Goal: Communication & Community: Answer question/provide support

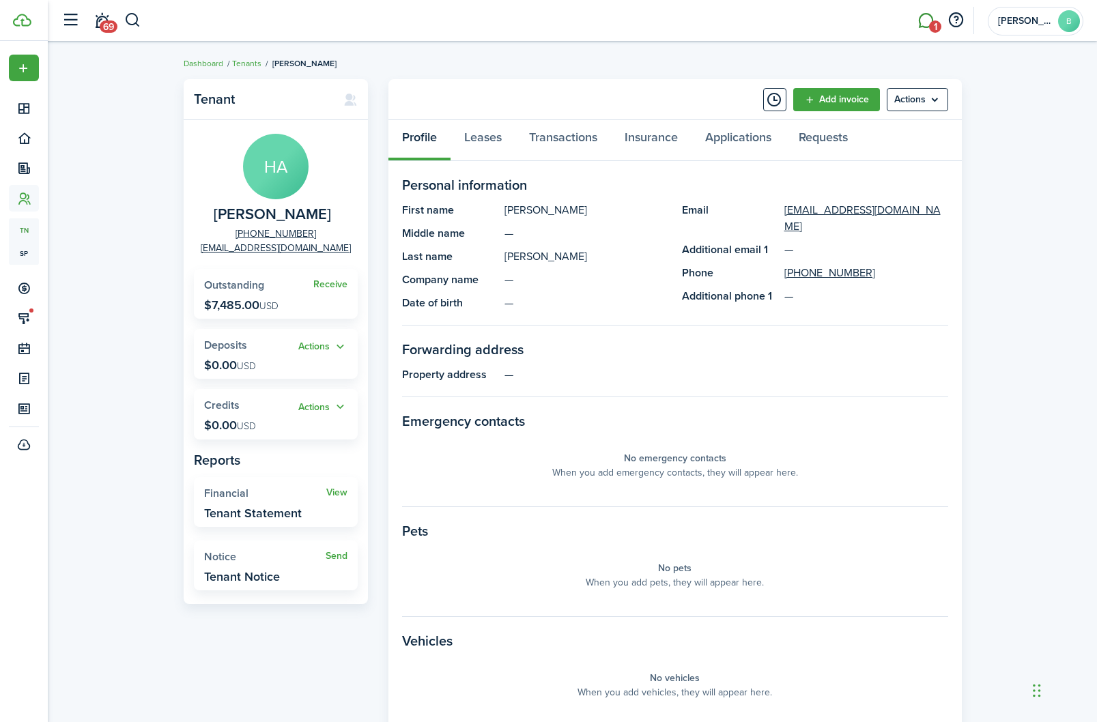
click at [927, 24] on link "1" at bounding box center [926, 20] width 26 height 35
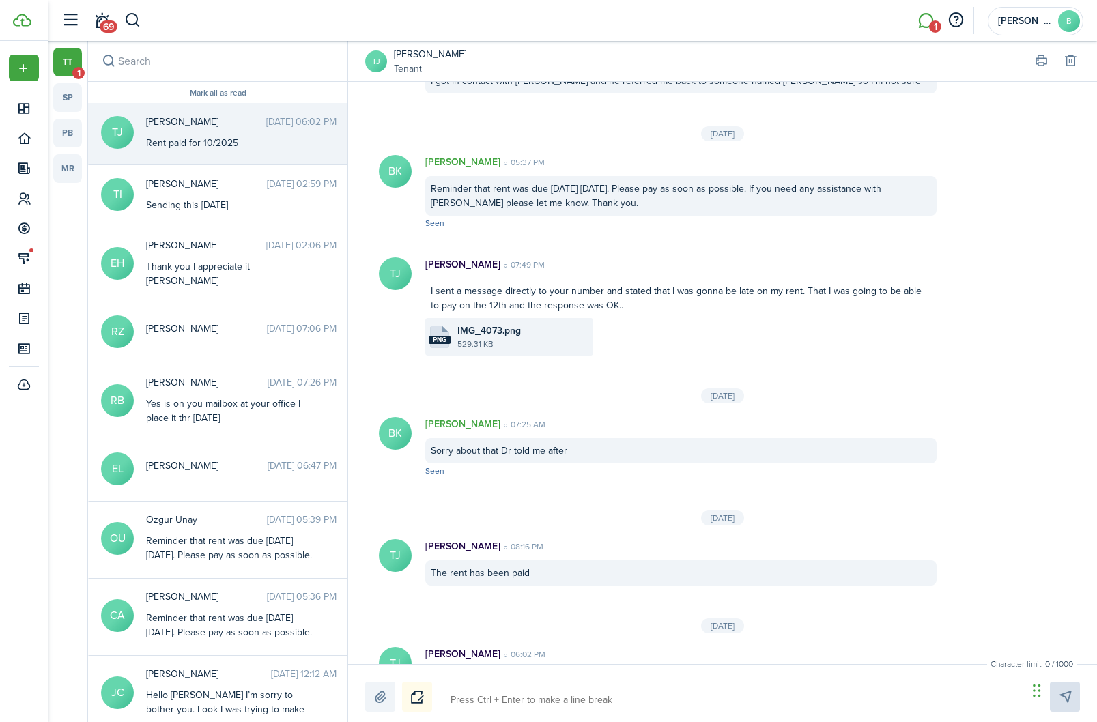
click at [69, 74] on link "tt 1" at bounding box center [67, 62] width 29 height 29
click at [241, 141] on div "Rent paid for 10/2025" at bounding box center [231, 143] width 171 height 14
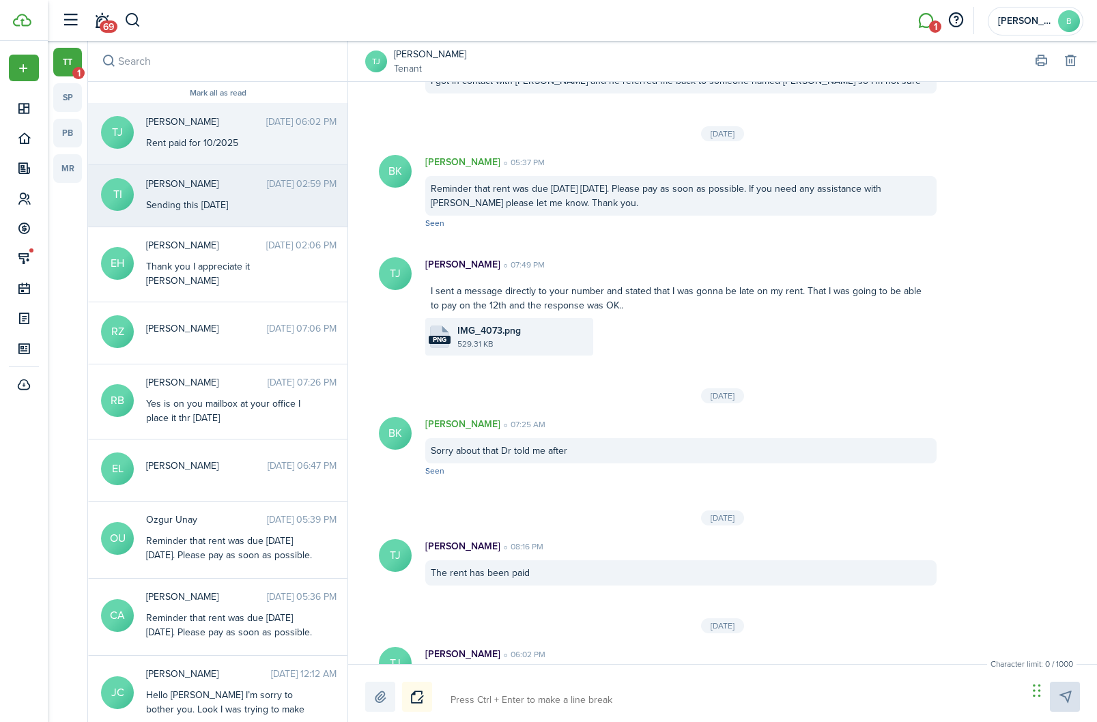
click at [245, 205] on div "Sending this [DATE]" at bounding box center [231, 205] width 171 height 14
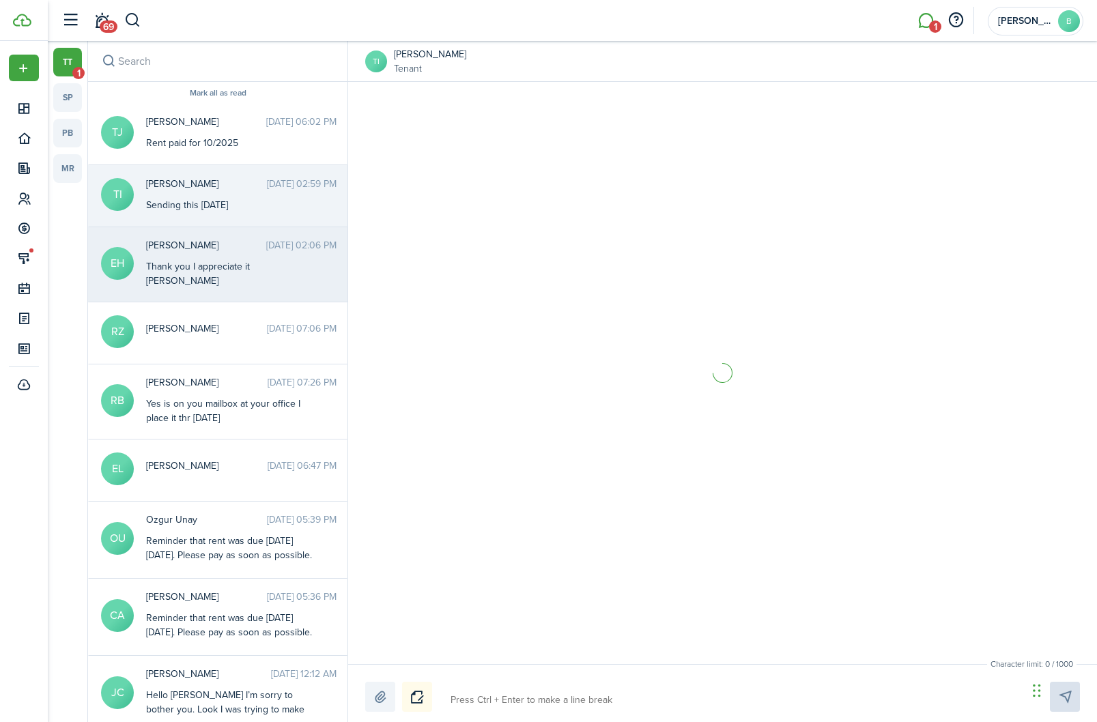
click at [266, 253] on time "[DATE] 02:06 PM" at bounding box center [301, 245] width 70 height 14
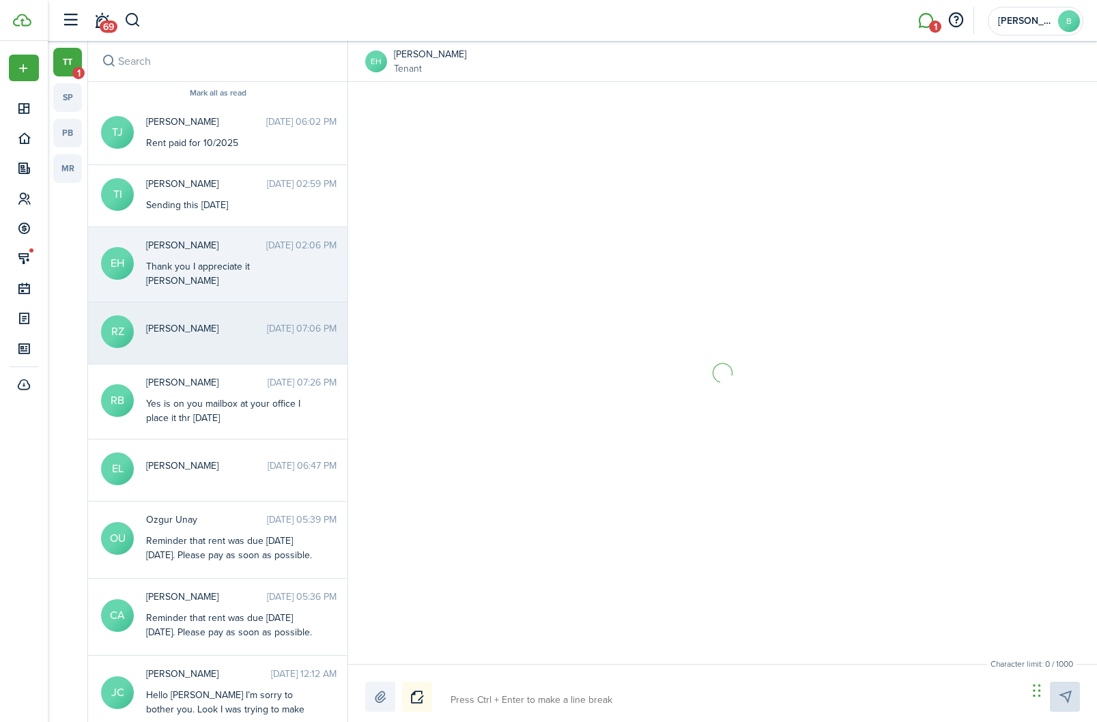
click at [249, 324] on div "[PERSON_NAME] [DATE] 07:06 PM" at bounding box center [241, 331] width 211 height 21
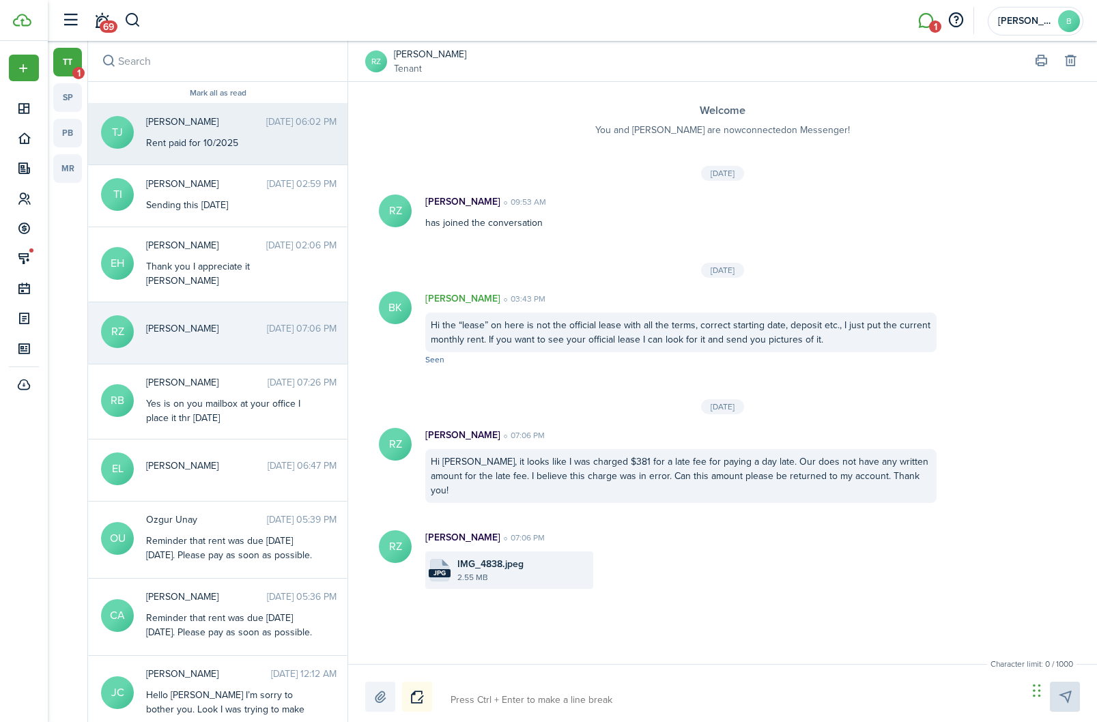
click at [253, 141] on div "Rent paid for 10/2025" at bounding box center [231, 143] width 171 height 14
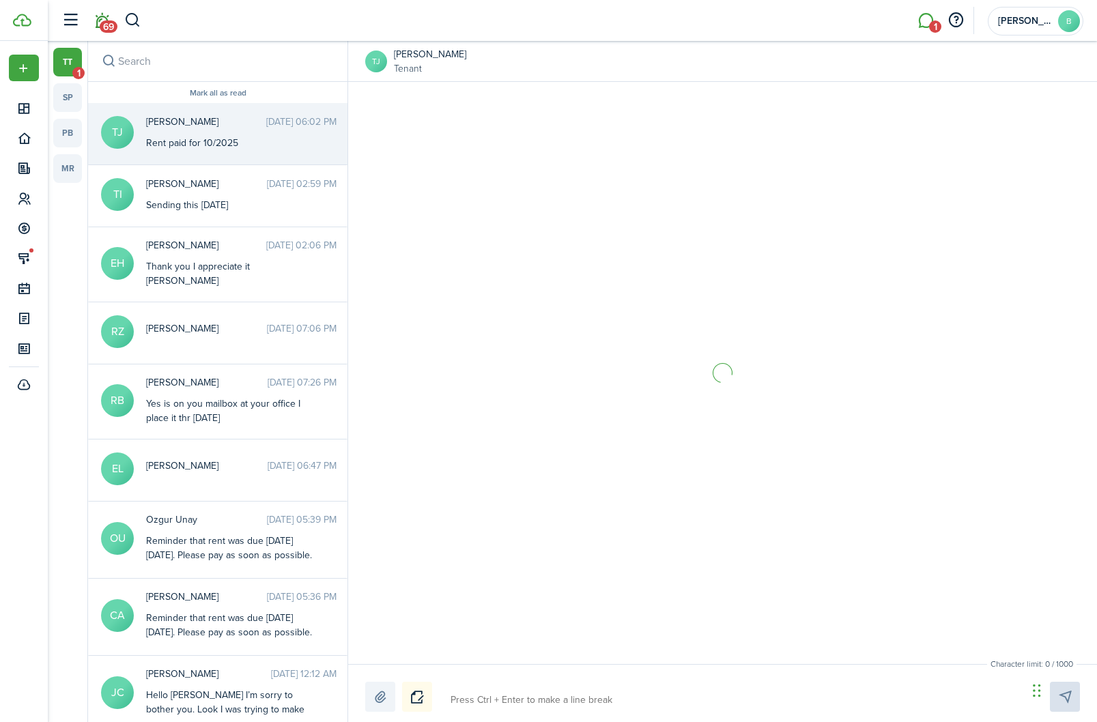
scroll to position [938, 0]
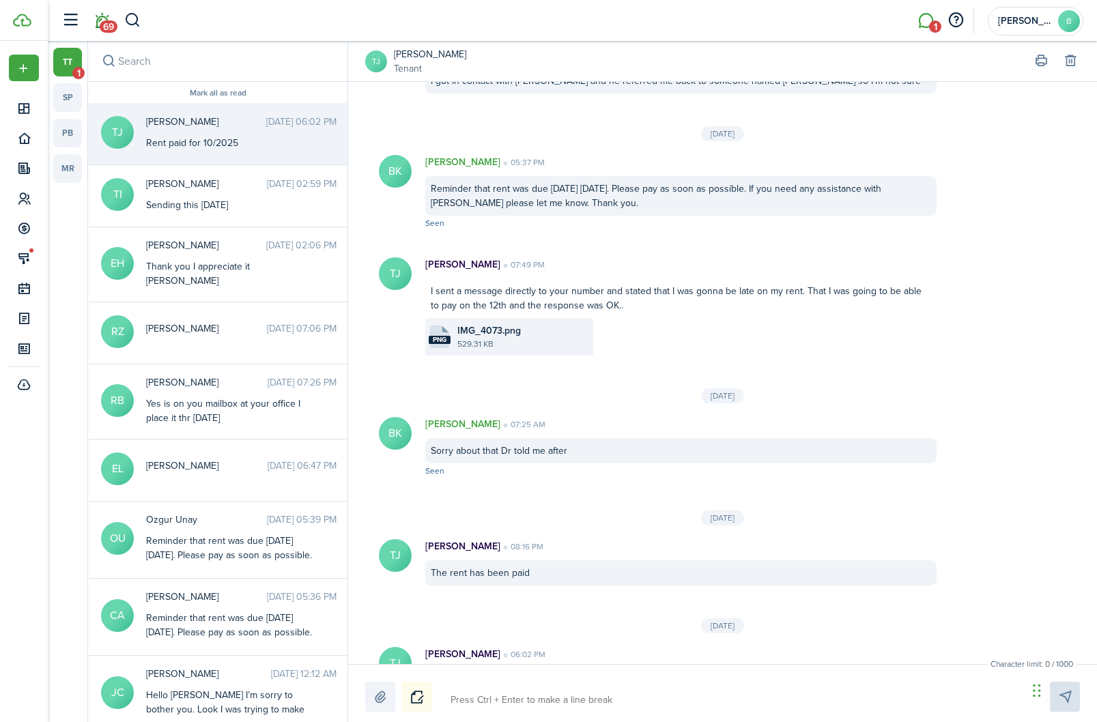
click at [110, 22] on span "69" at bounding box center [109, 26] width 18 height 12
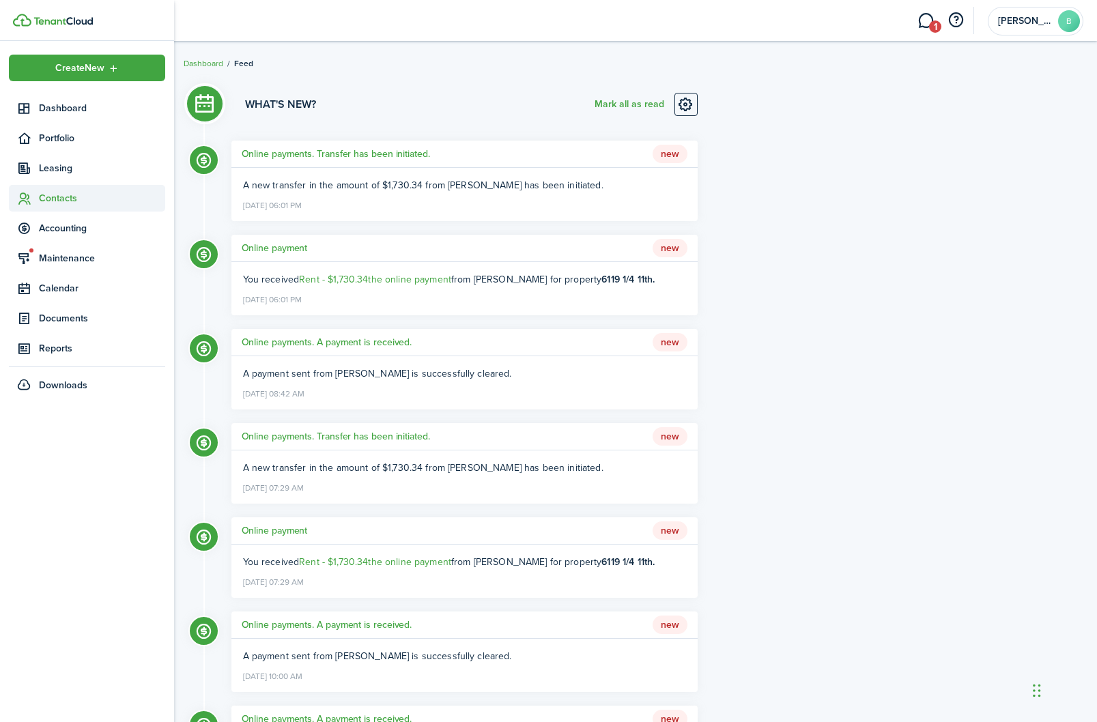
click at [72, 197] on span "Contacts" at bounding box center [102, 198] width 126 height 14
click at [65, 231] on span "Tenants" at bounding box center [102, 230] width 126 height 14
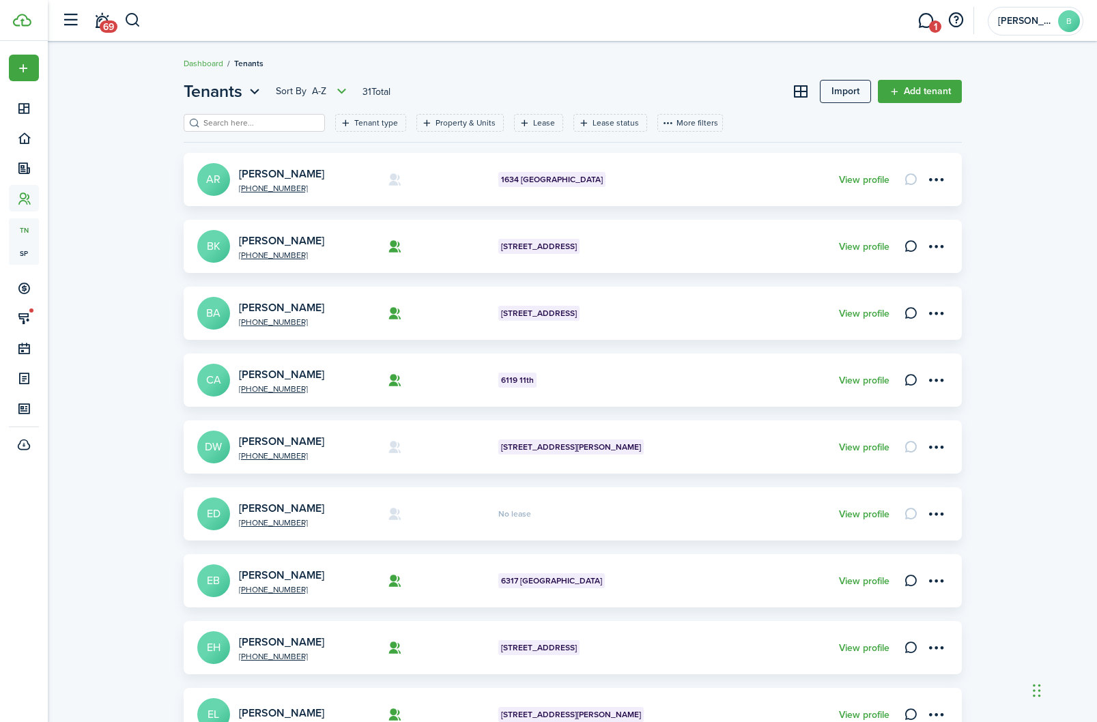
click at [927, 20] on link "1" at bounding box center [926, 20] width 26 height 35
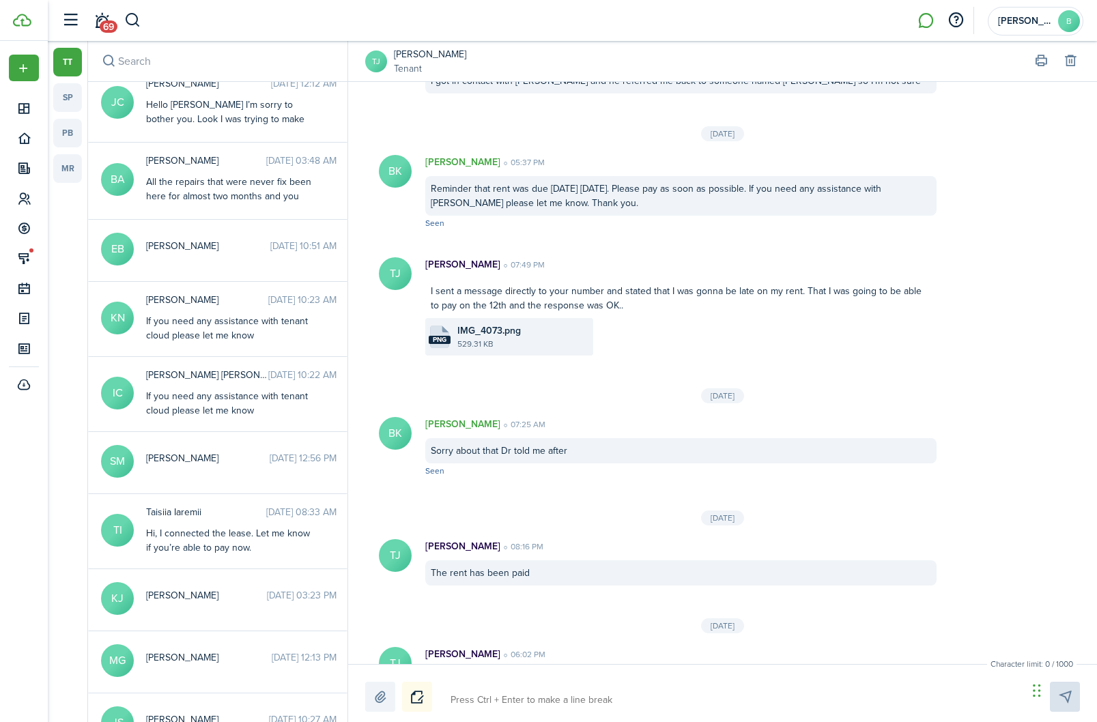
scroll to position [577, 0]
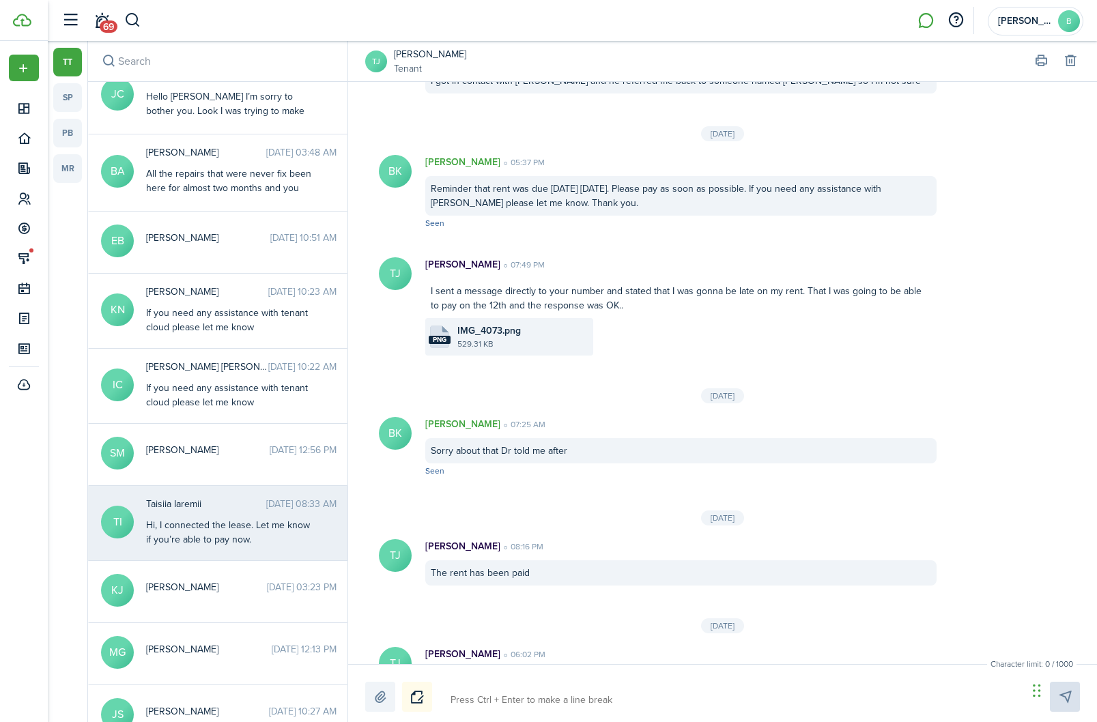
click at [212, 500] on span "Taisiia Iaremii" at bounding box center [206, 504] width 120 height 14
